Goal: Information Seeking & Learning: Learn about a topic

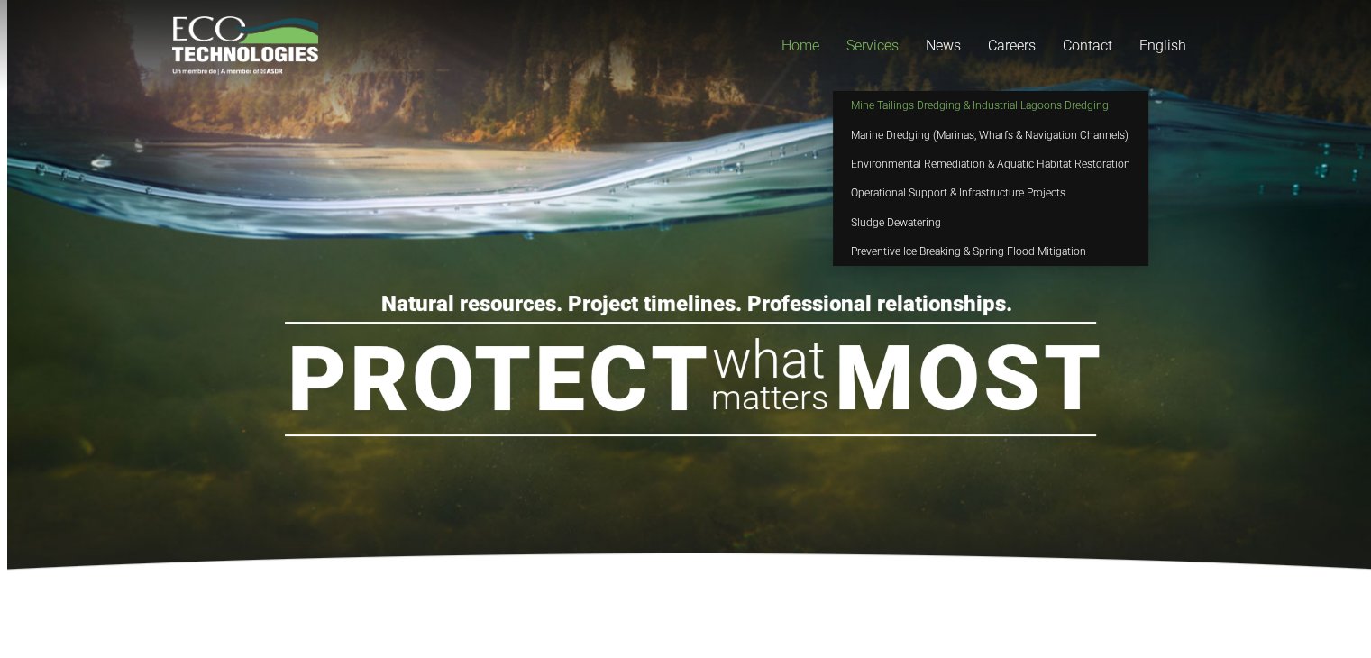
click at [882, 112] on link "Mine Tailings Dredging & Industrial Lagoons Dredging" at bounding box center [991, 105] width 316 height 29
click at [896, 245] on span "Preventive Ice Breaking & Spring Flood Mitigation" at bounding box center [968, 251] width 235 height 13
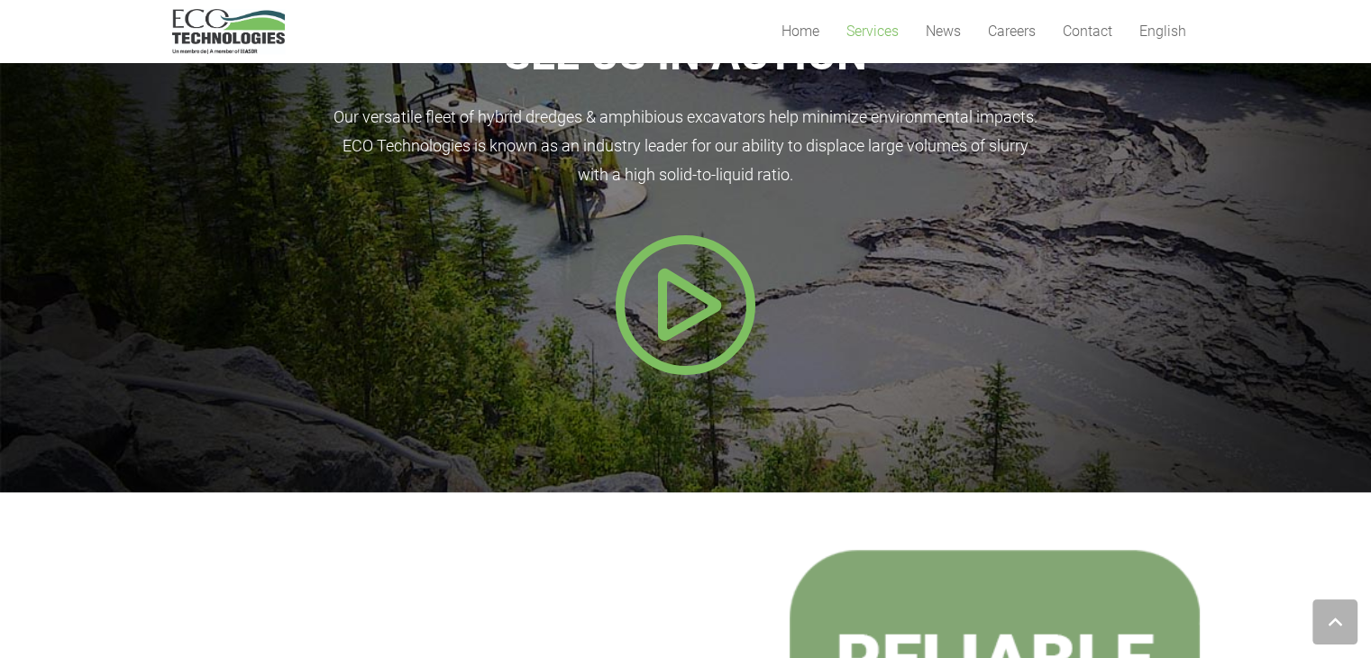
scroll to position [1662, 0]
click at [678, 289] on icon "Popup" at bounding box center [686, 305] width 144 height 144
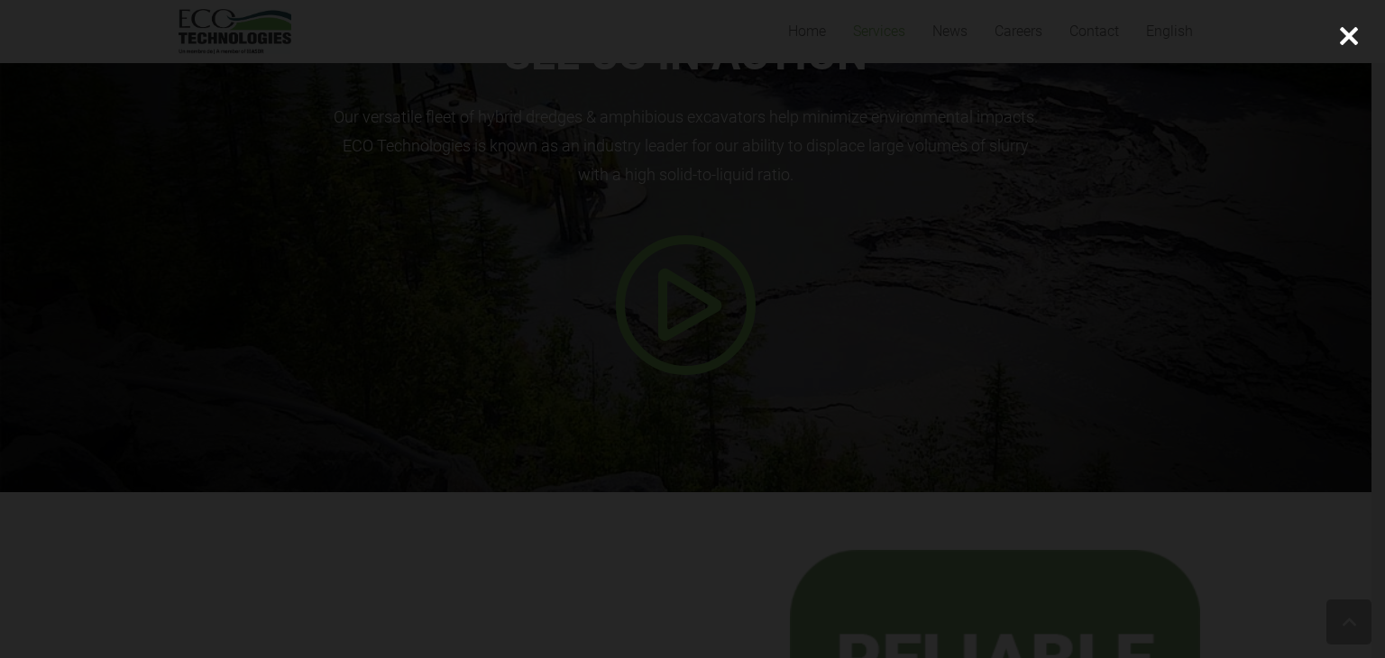
click at [1213, 253] on div at bounding box center [692, 329] width 1385 height 658
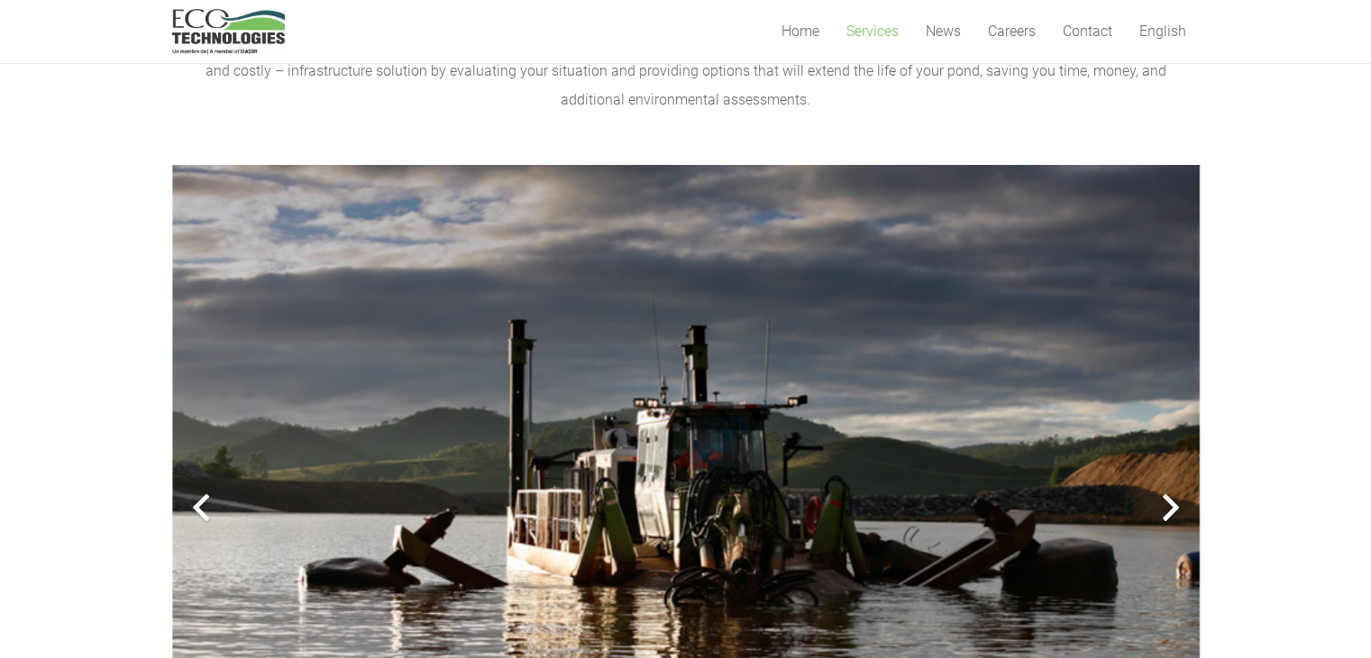
scroll to position [143, 0]
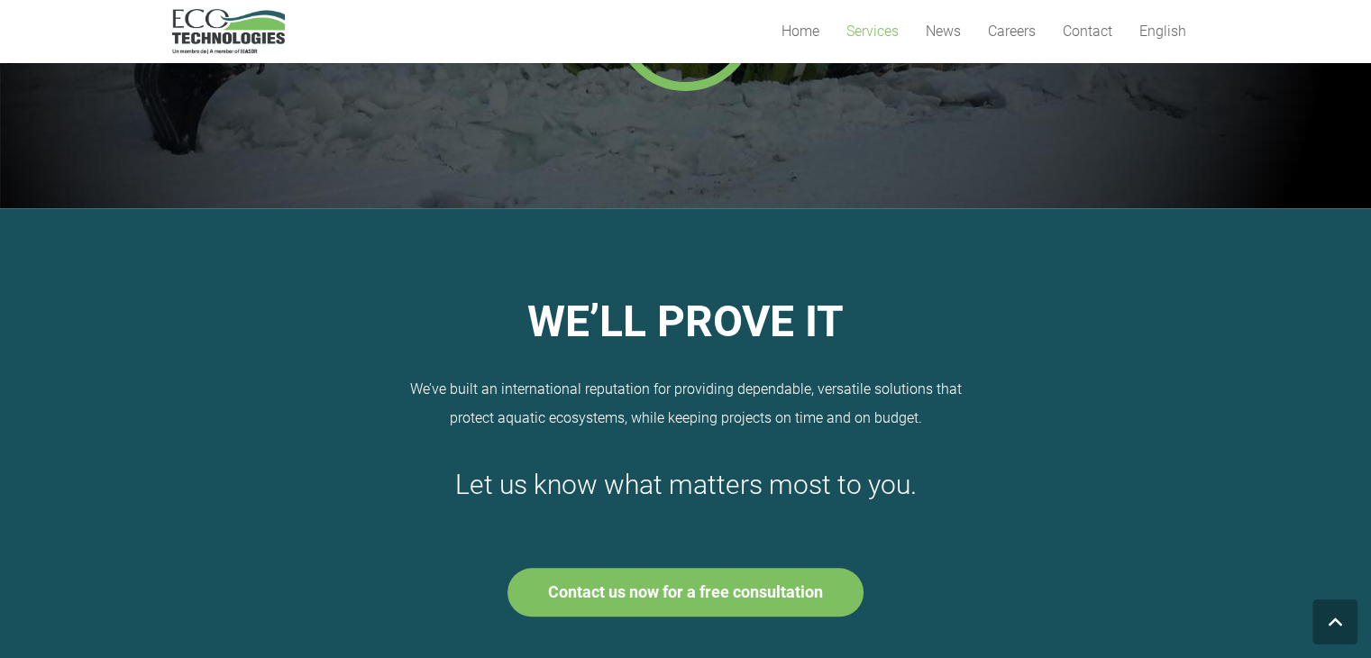
scroll to position [2196, 0]
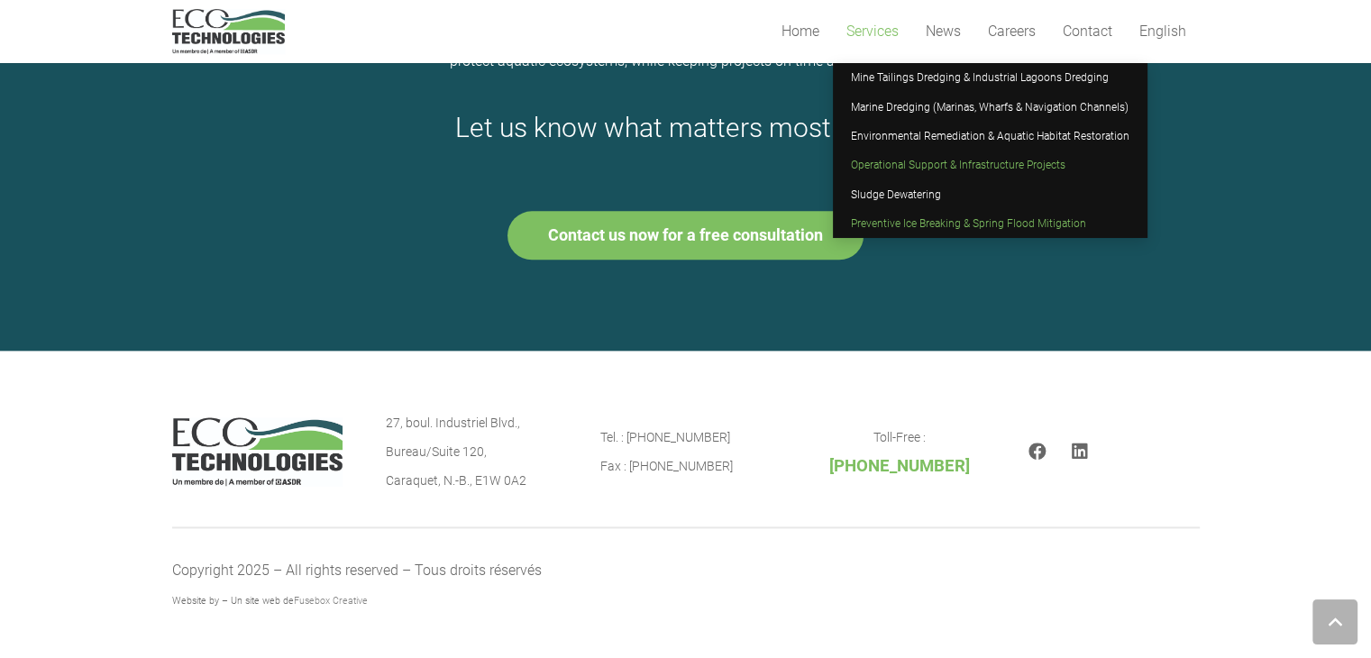
click at [877, 167] on span "Operational Support & Infrastructure Projects" at bounding box center [958, 165] width 215 height 13
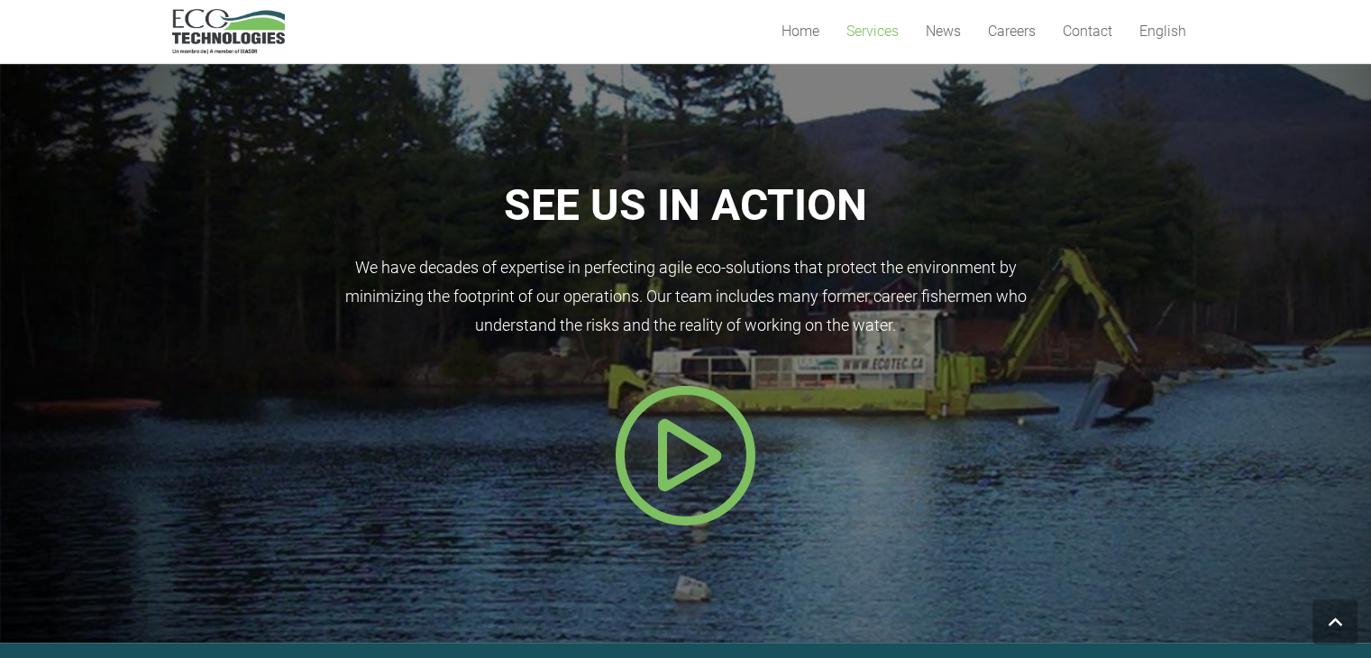
scroll to position [803, 0]
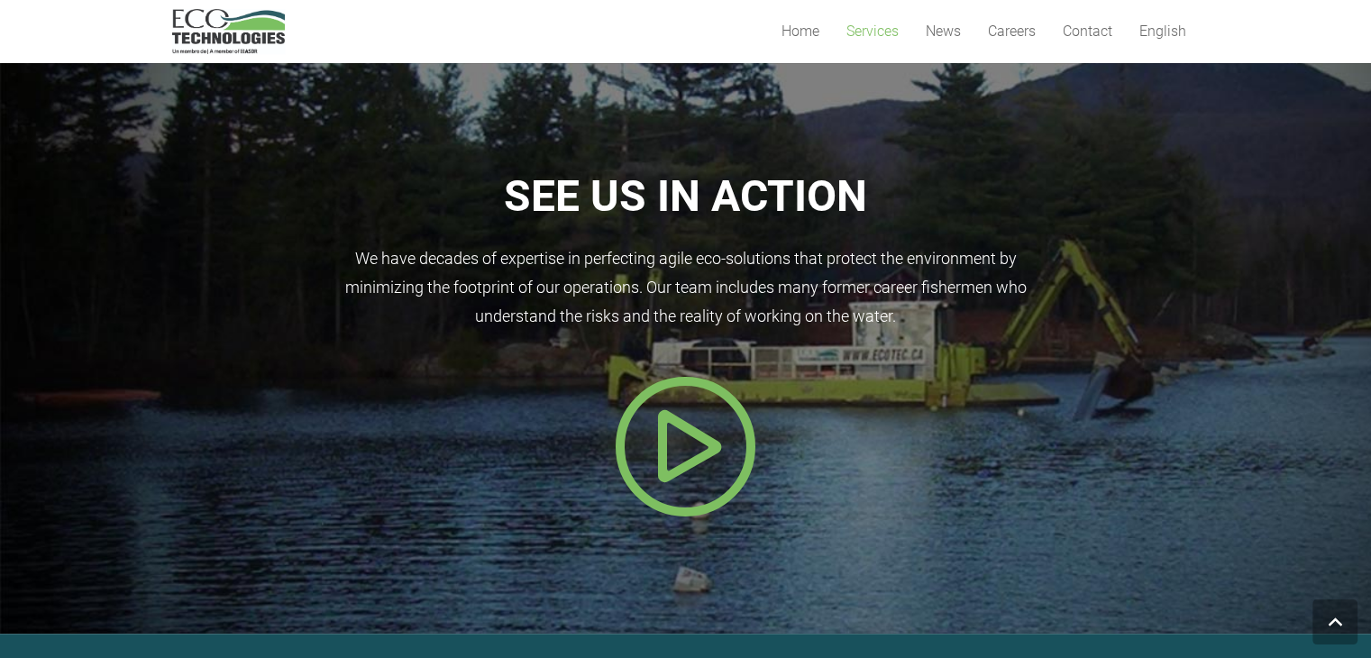
click at [649, 430] on icon "Popup" at bounding box center [686, 446] width 144 height 144
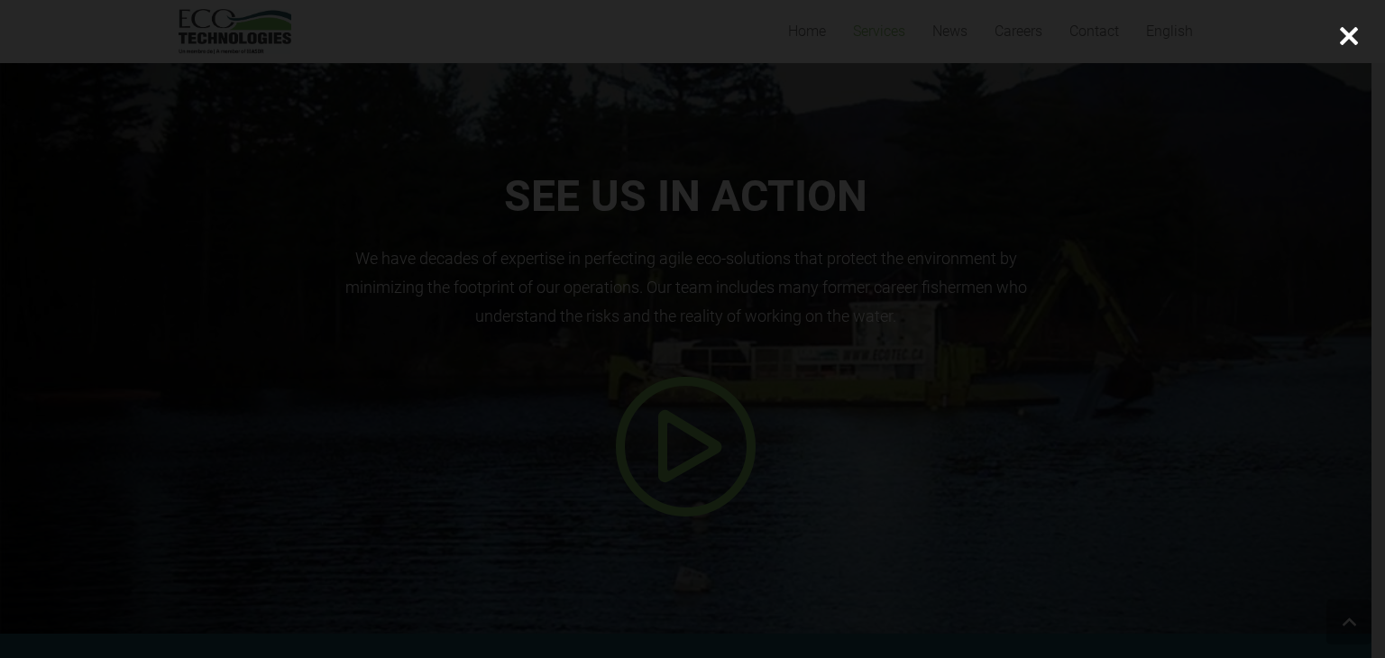
click at [1348, 34] on div at bounding box center [1349, 36] width 72 height 72
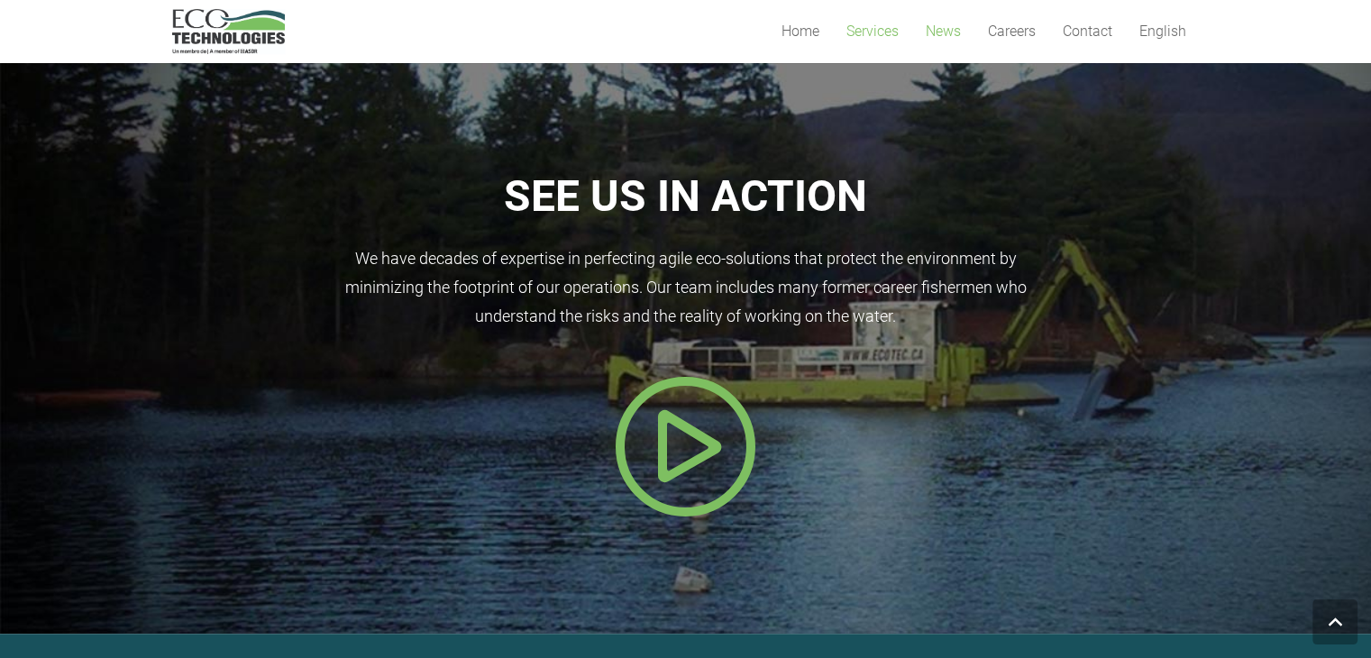
click at [927, 23] on span "News" at bounding box center [943, 31] width 35 height 17
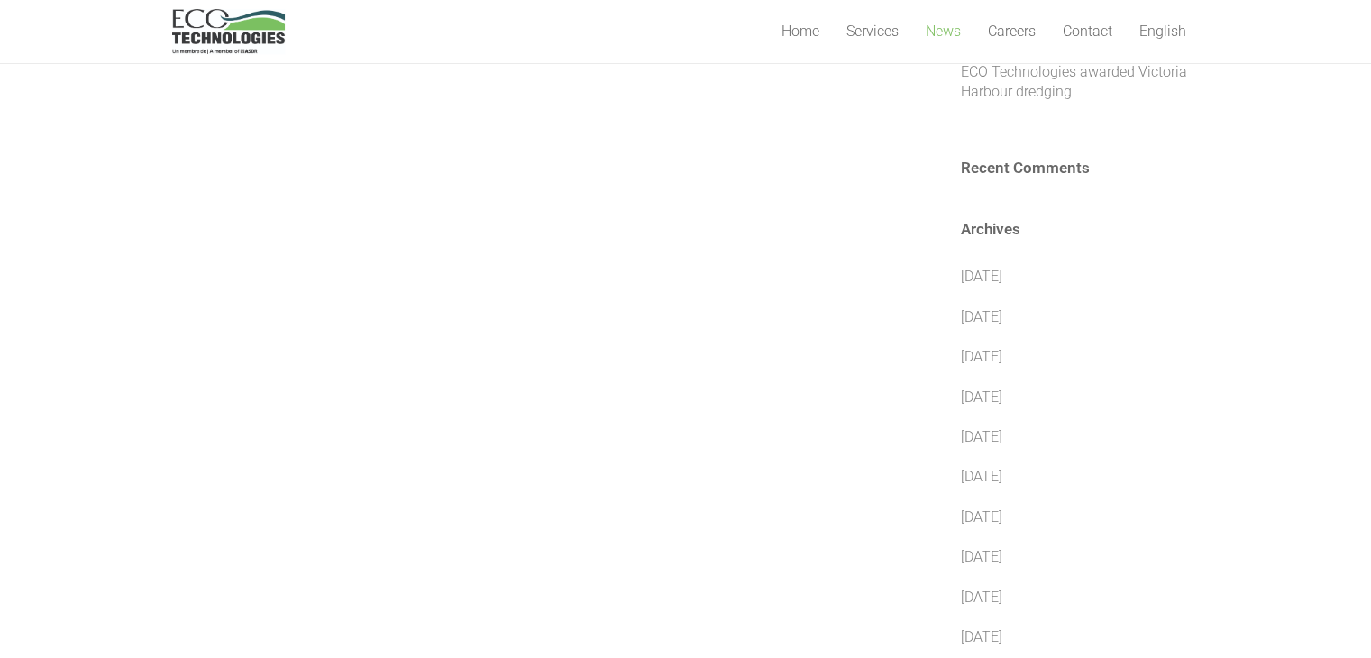
scroll to position [631, 0]
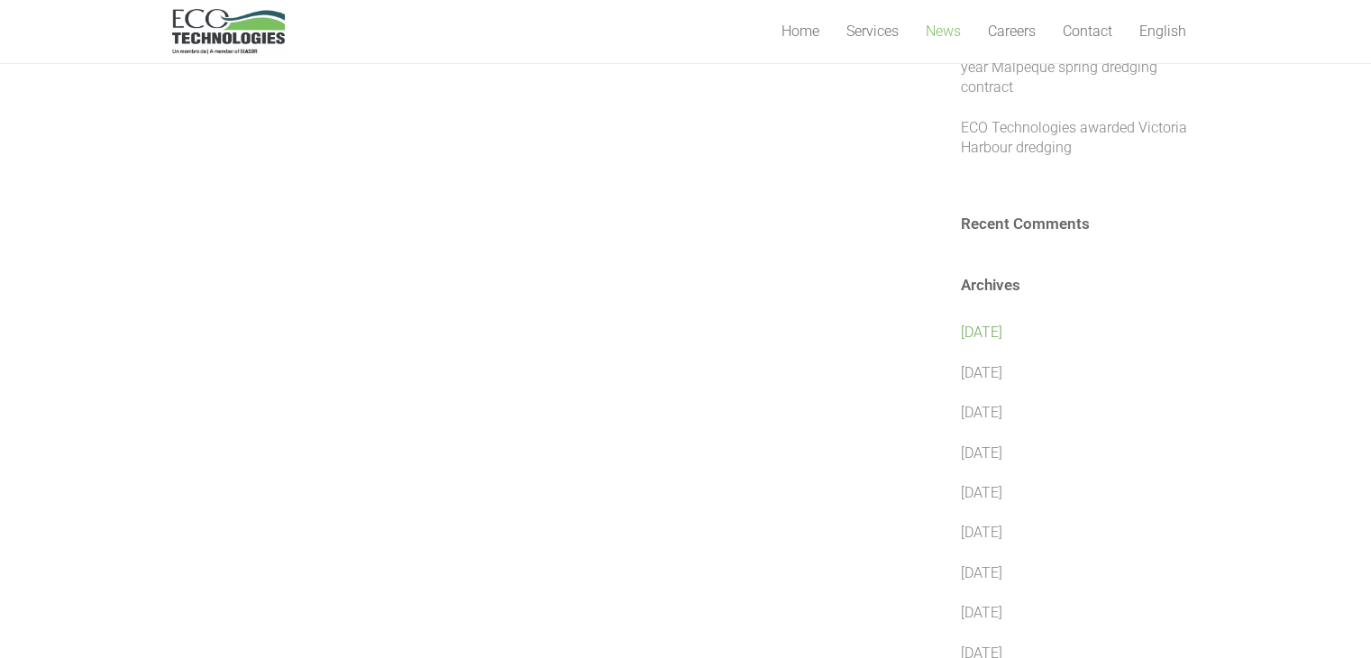
click at [1003, 324] on link "[DATE]" at bounding box center [981, 332] width 41 height 17
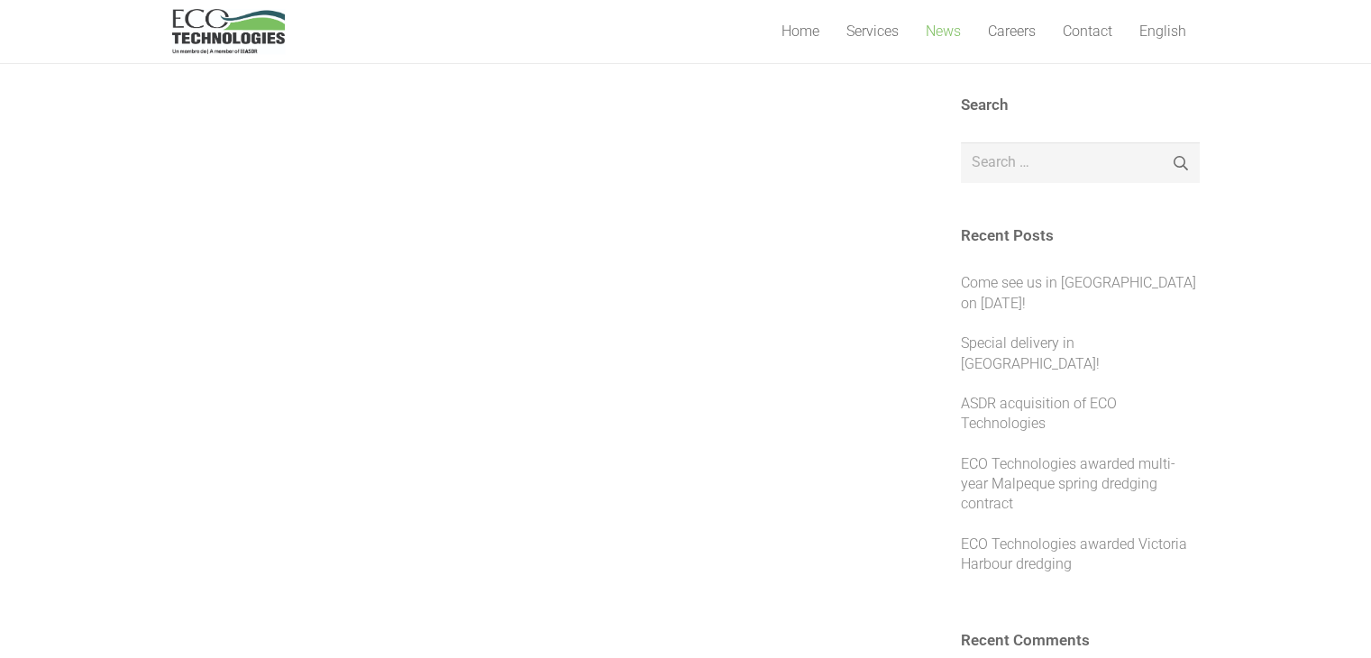
scroll to position [180, 0]
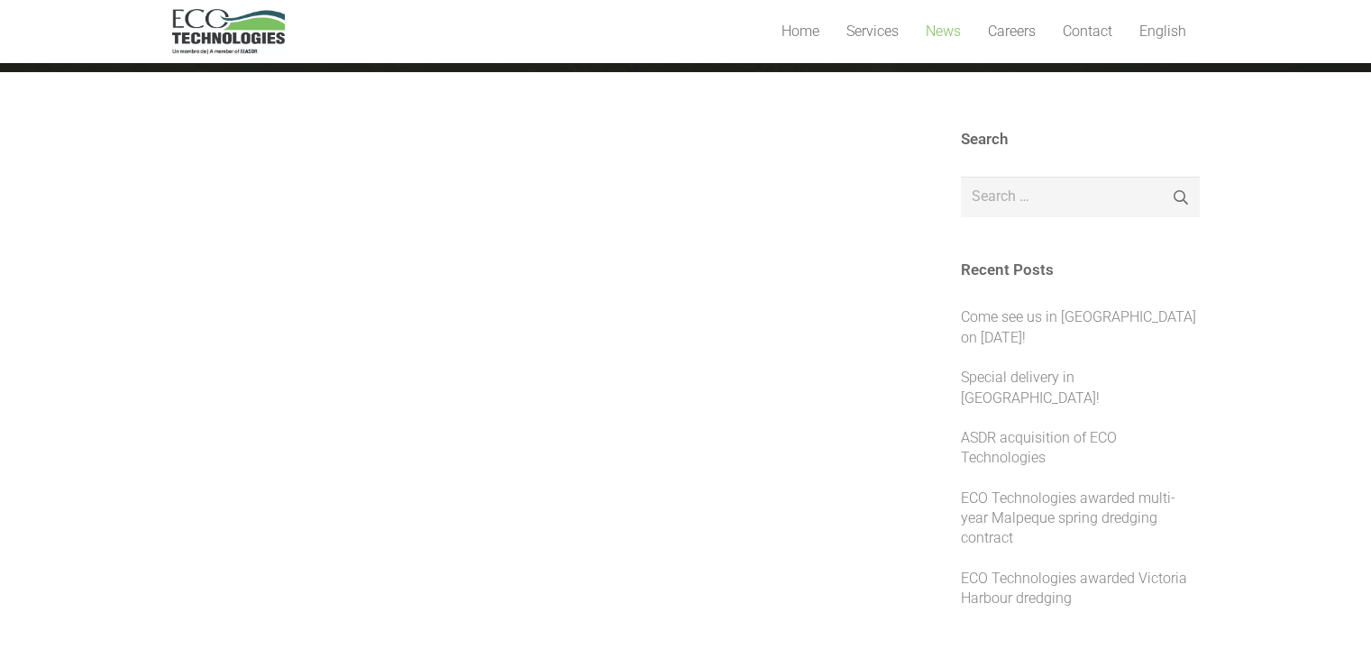
click at [1101, 507] on li "ECO Technologies awarded multi-year Malpeque spring dredging contract" at bounding box center [1080, 525] width 239 height 73
click at [1100, 495] on link "ECO Technologies awarded multi-year Malpeque spring dredging contract" at bounding box center [1068, 519] width 215 height 58
